Goal: Transaction & Acquisition: Purchase product/service

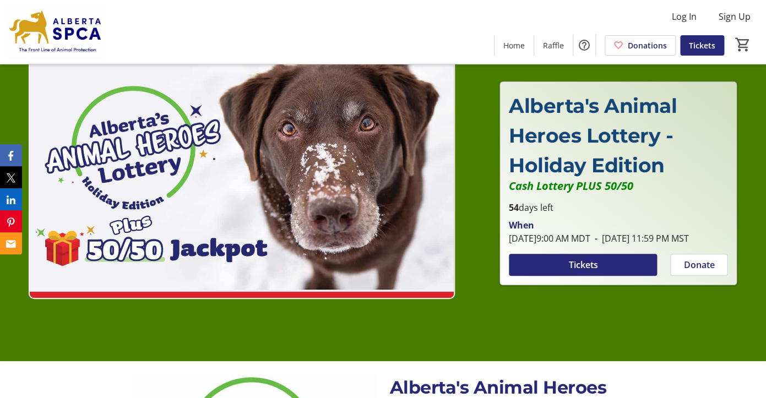
scroll to position [37, 0]
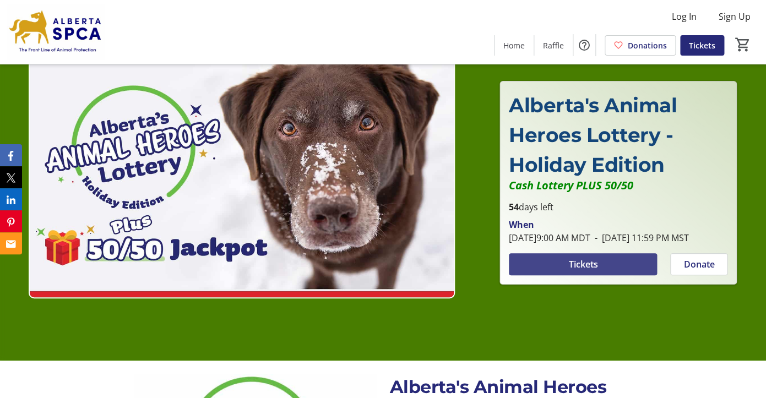
click at [550, 271] on span at bounding box center [583, 264] width 149 height 26
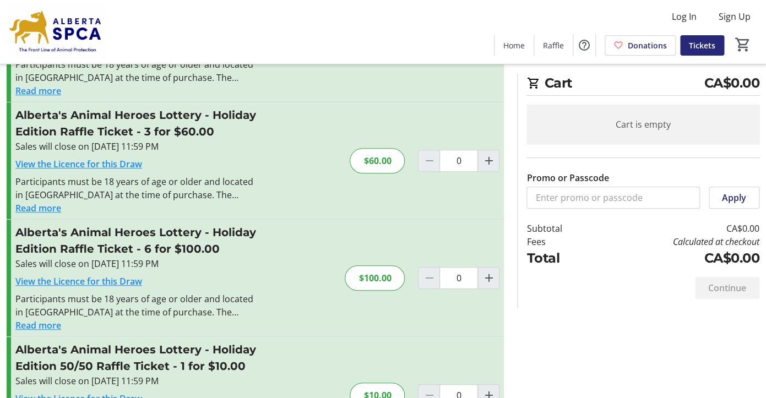
scroll to position [116, 0]
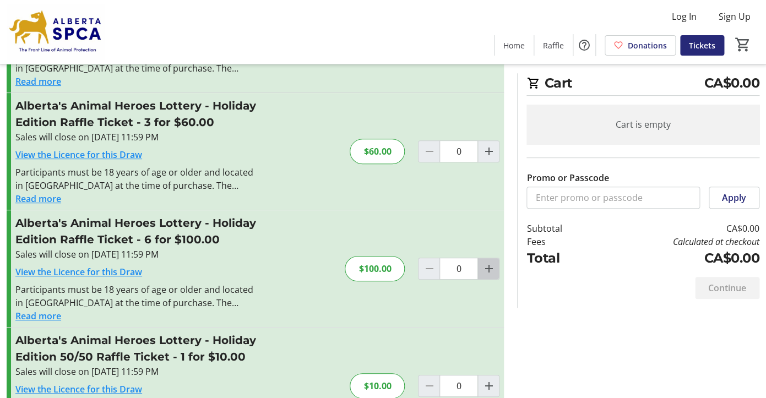
click at [487, 270] on mat-icon "Increment by one" at bounding box center [488, 268] width 13 height 13
type input "1"
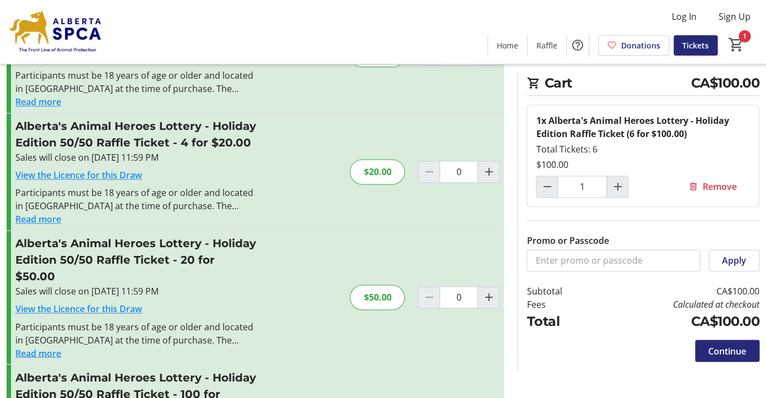
scroll to position [451, 0]
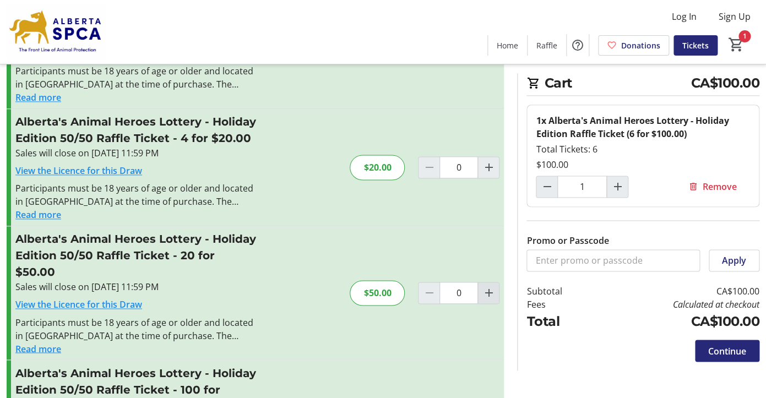
click at [485, 286] on mat-icon "Increment by one" at bounding box center [488, 292] width 13 height 13
type input "1"
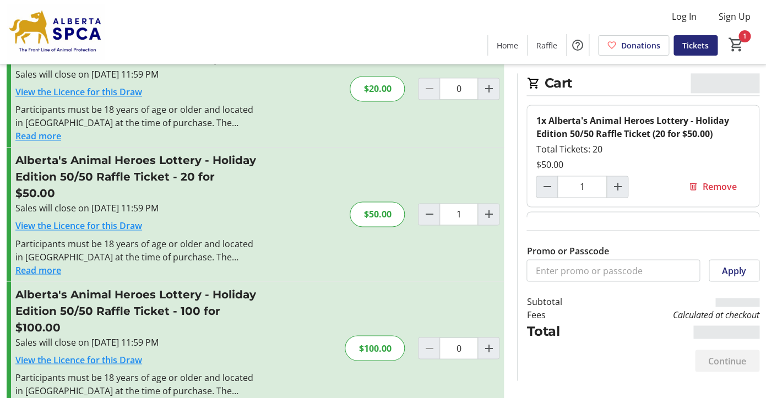
scroll to position [543, 0]
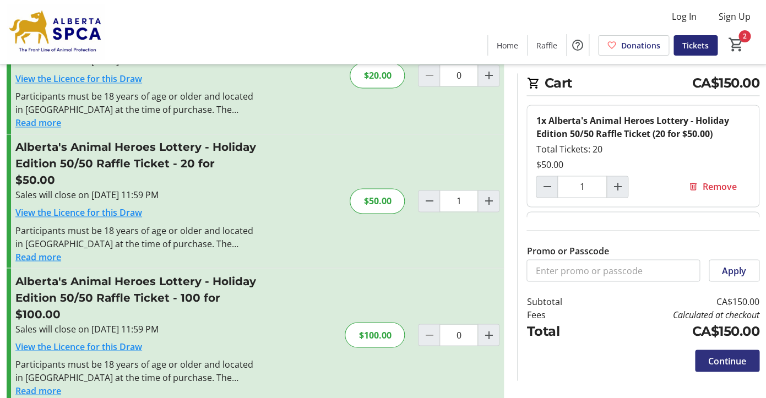
click at [719, 362] on span "Continue" at bounding box center [727, 360] width 38 height 13
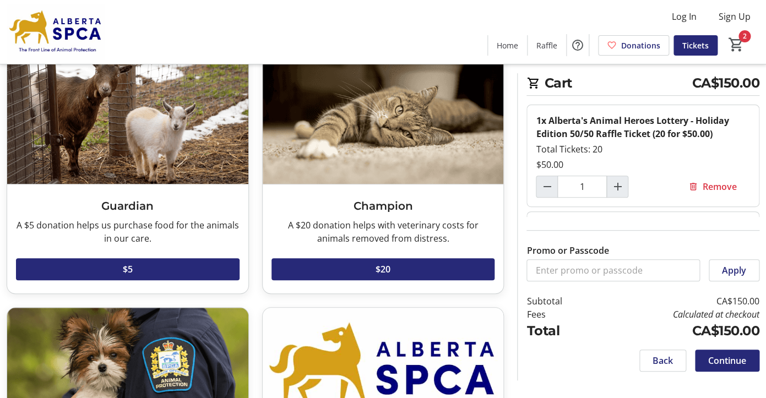
scroll to position [75, 0]
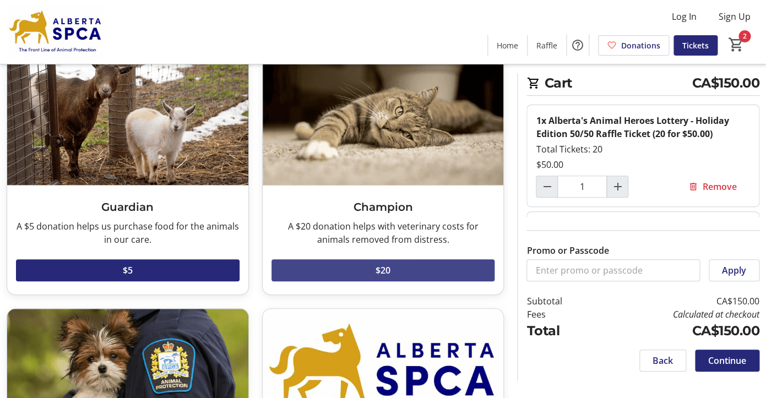
click at [375, 272] on span at bounding box center [382, 270] width 223 height 26
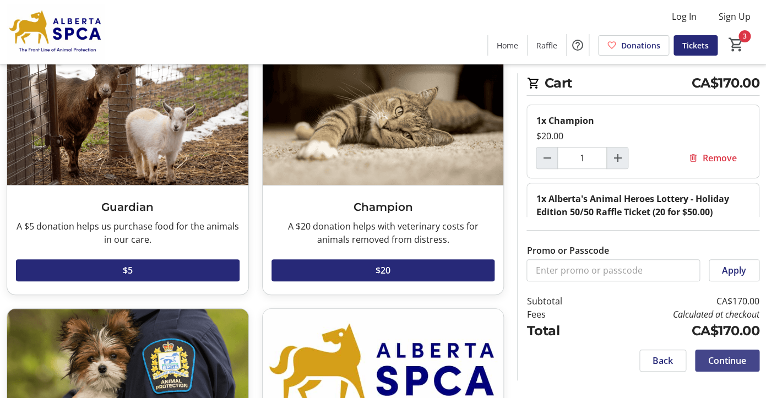
click at [719, 362] on span "Continue" at bounding box center [727, 360] width 38 height 13
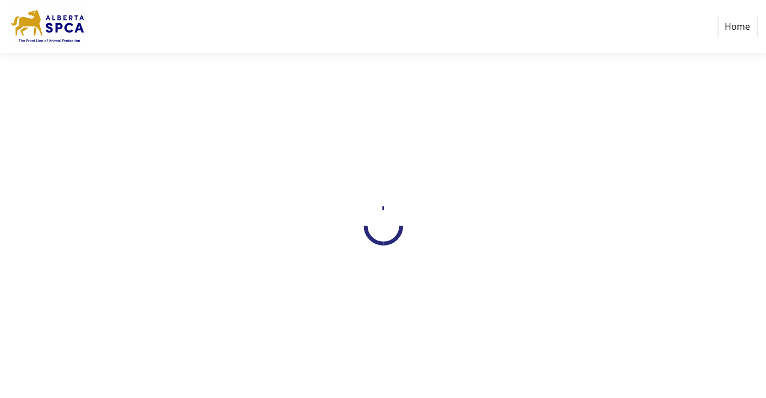
select select "CA"
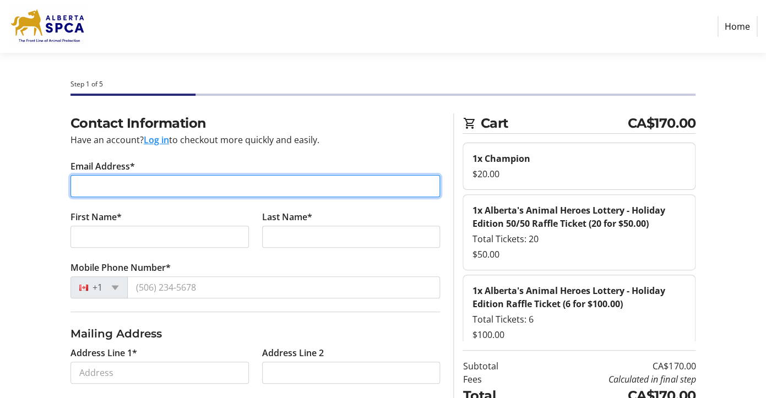
click at [114, 190] on input "Email Address*" at bounding box center [255, 186] width 370 height 22
type input "[EMAIL_ADDRESS][DOMAIN_NAME]"
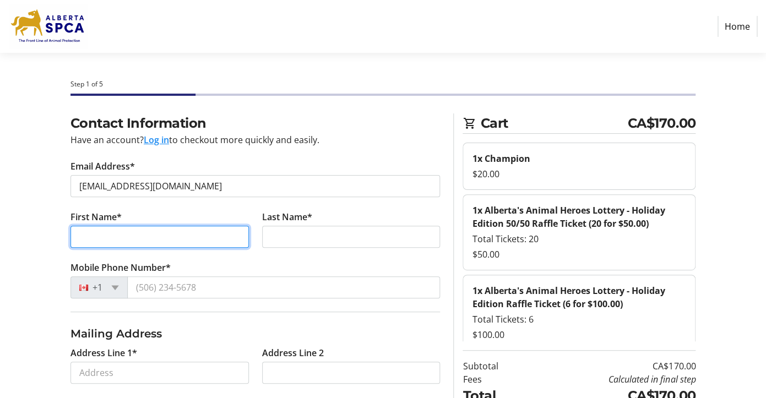
type input "Una"
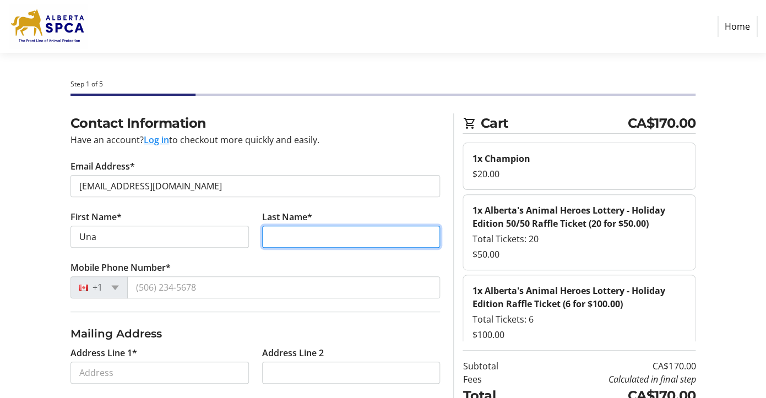
type input "[PERSON_NAME]"
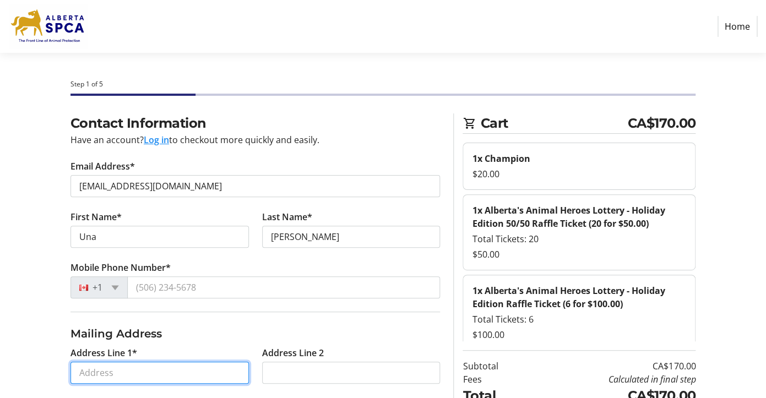
type input "P.O. [GEOGRAPHIC_DATA]"
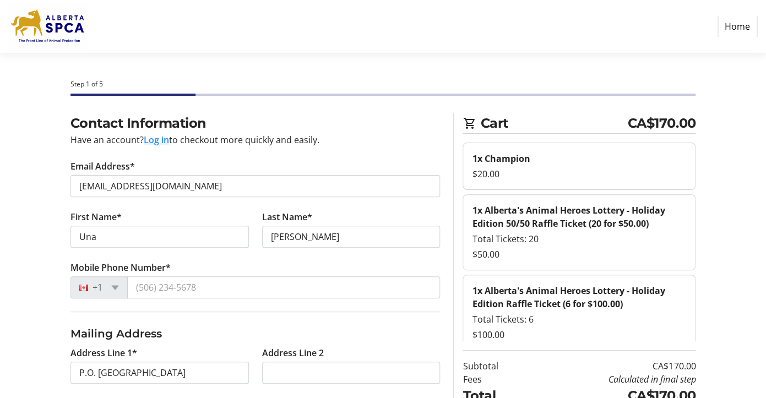
type input "Ardrossan"
select select "AB"
type input "T8E 2A1"
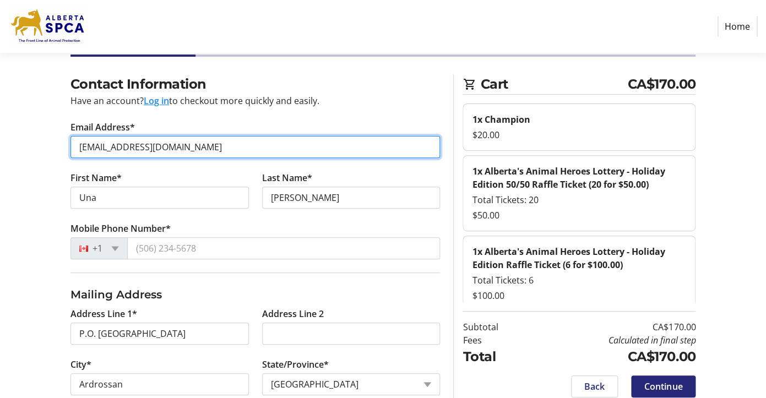
scroll to position [92, 0]
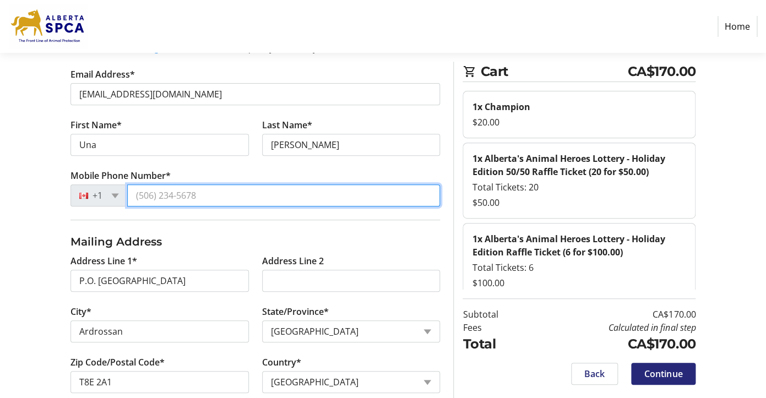
click at [175, 196] on input "Mobile Phone Number*" at bounding box center [283, 195] width 313 height 22
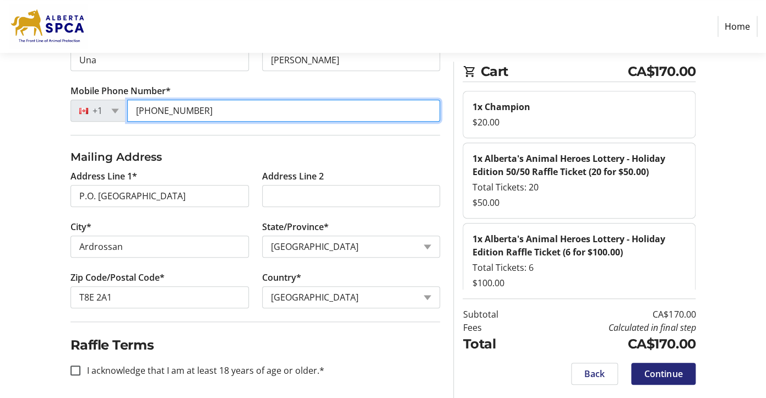
scroll to position [182, 0]
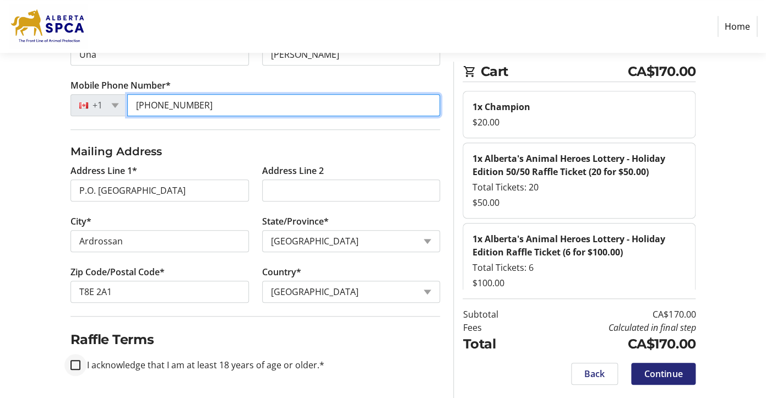
type input "[PHONE_NUMBER]"
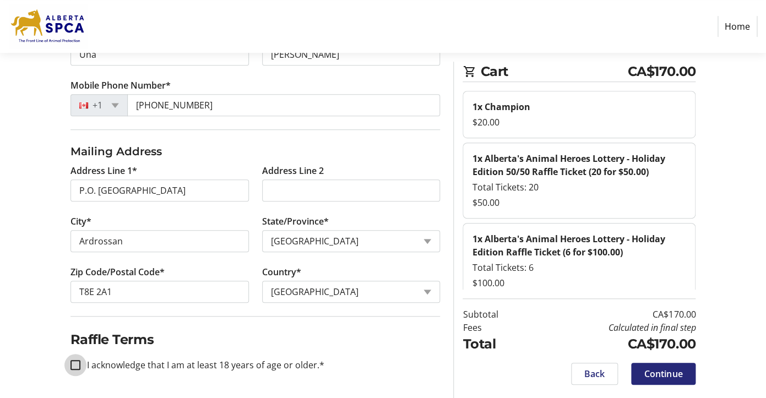
click at [75, 364] on input "I acknowledge that I am at least 18 years of age or older.*" at bounding box center [75, 365] width 10 height 10
checkbox input "true"
click at [660, 369] on span "Continue" at bounding box center [663, 373] width 38 height 13
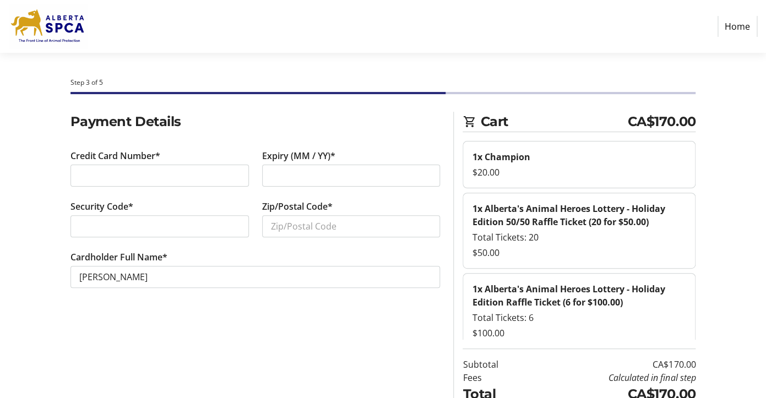
scroll to position [1, 0]
click at [269, 176] on div at bounding box center [351, 176] width 178 height 22
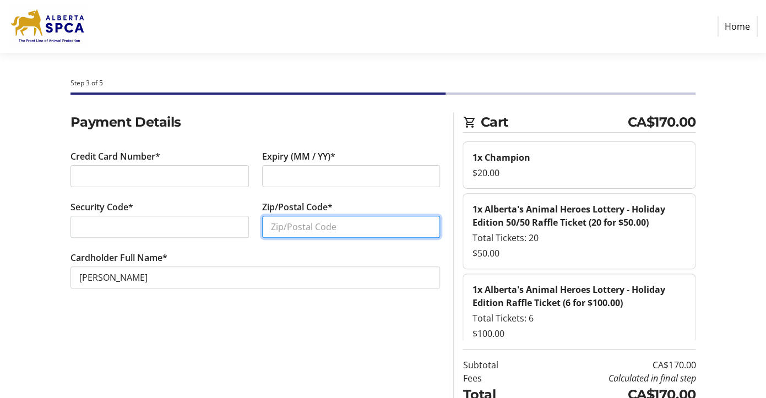
click at [268, 228] on input "Zip/Postal Code*" at bounding box center [351, 227] width 178 height 22
type input "T8E 2A1"
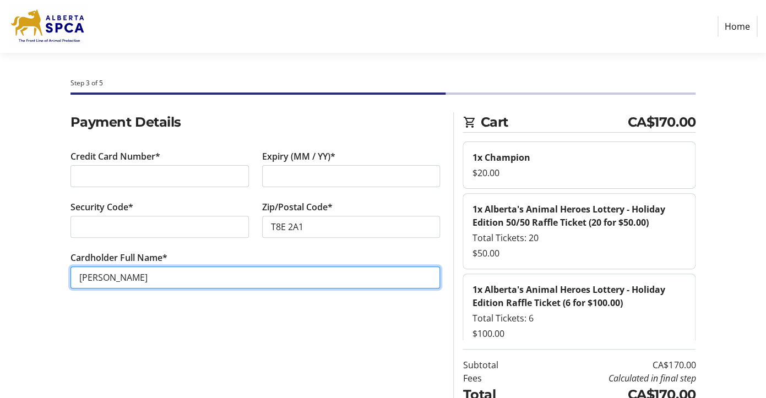
click at [78, 276] on input "[PERSON_NAME]" at bounding box center [255, 277] width 370 height 22
click at [112, 278] on input "Dr [PERSON_NAME]" at bounding box center [255, 277] width 370 height 22
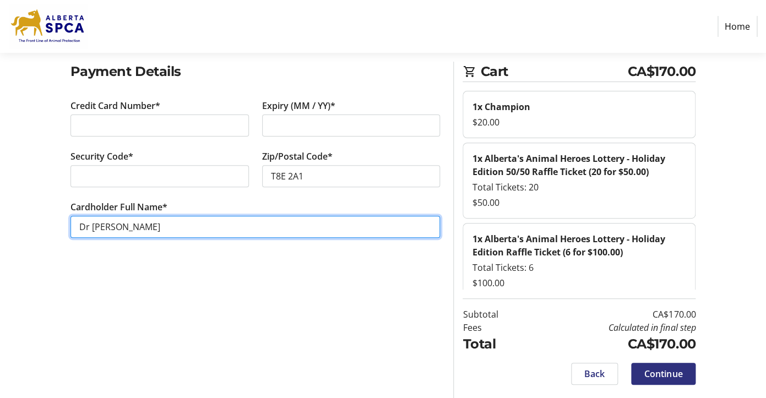
type input "Dr [PERSON_NAME]"
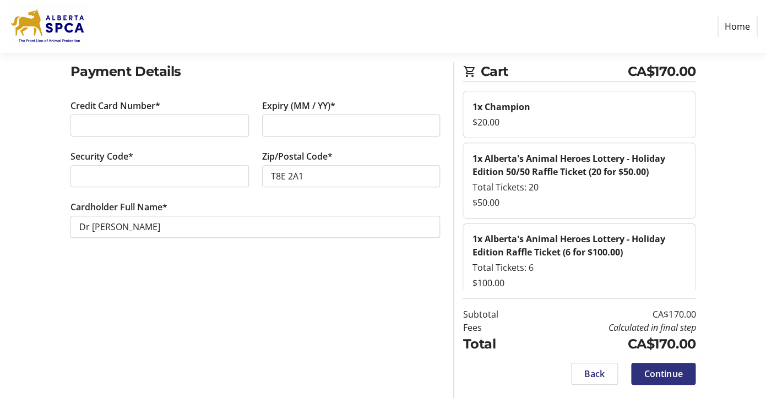
click at [677, 370] on span "Continue" at bounding box center [663, 373] width 38 height 13
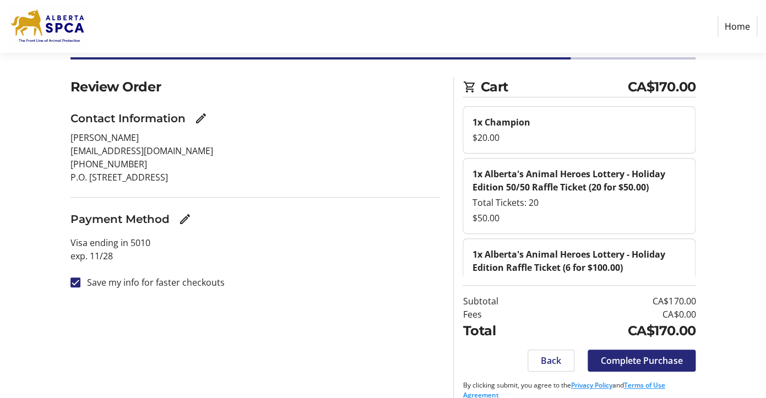
scroll to position [52, 0]
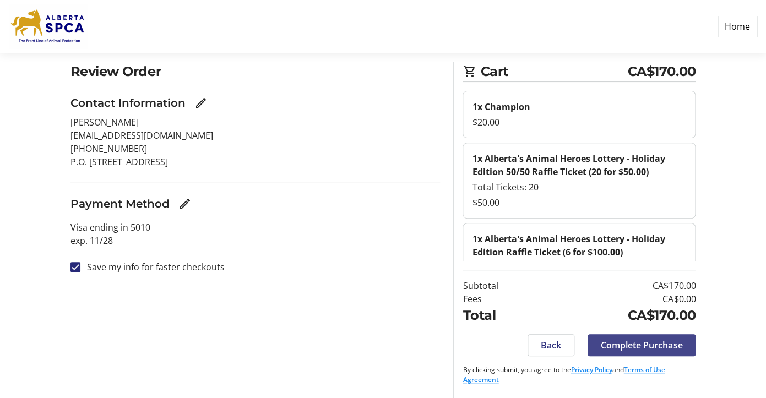
click at [616, 349] on span "Complete Purchase" at bounding box center [640, 344] width 81 height 13
